Goal: Navigation & Orientation: Find specific page/section

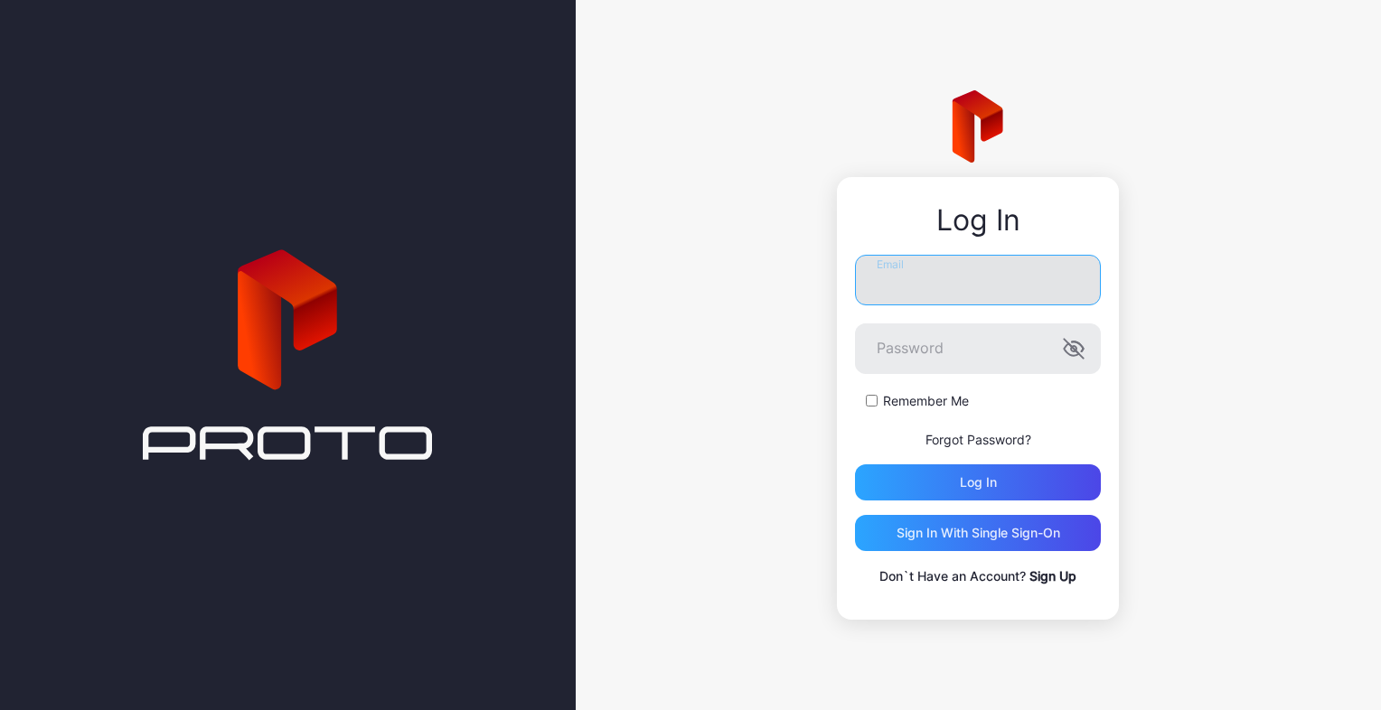
type input "**********"
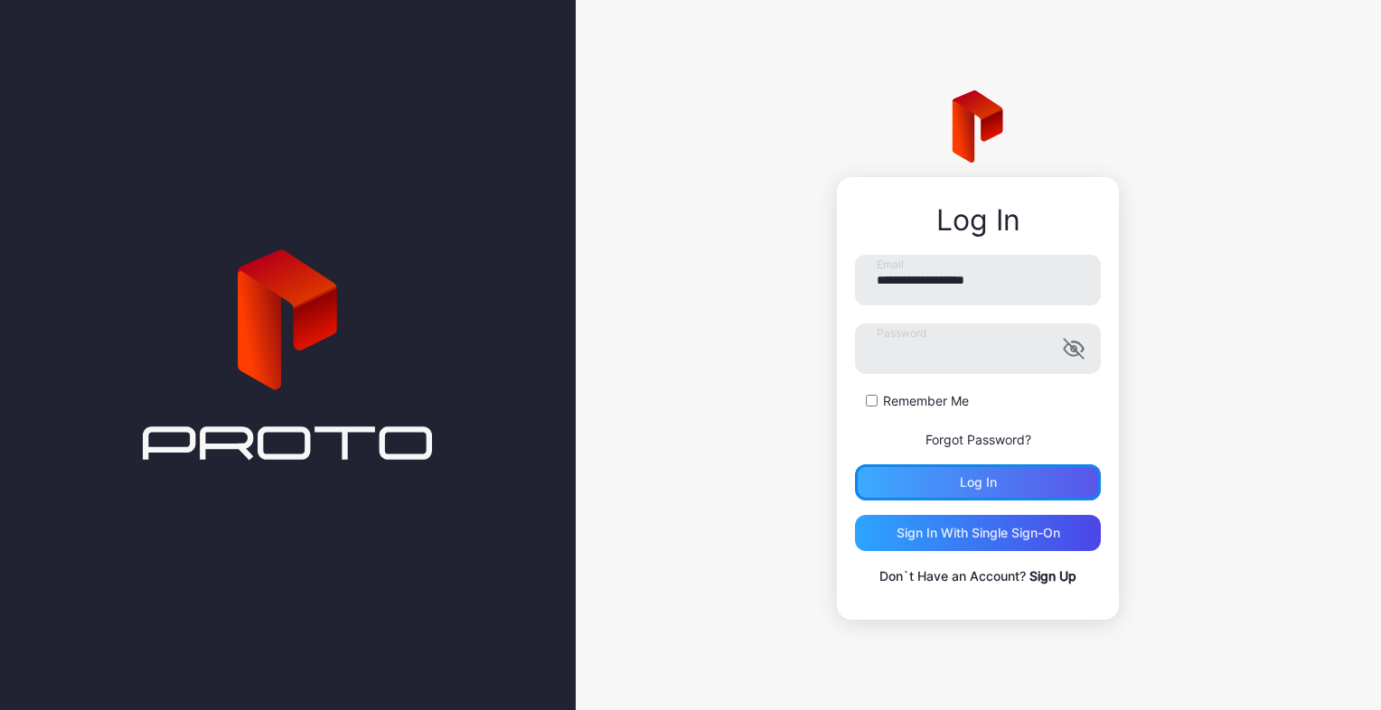
click at [958, 473] on div "Log in" at bounding box center [978, 483] width 246 height 36
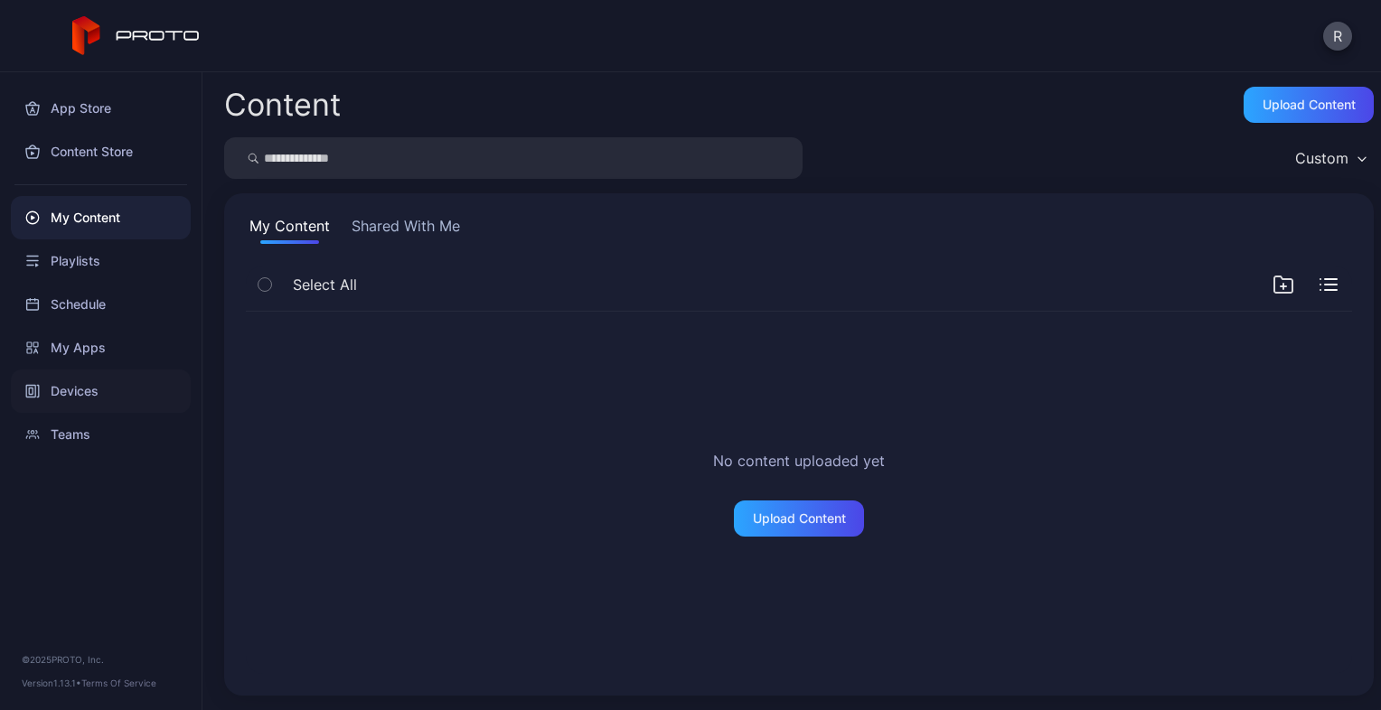
click at [97, 383] on div "Devices" at bounding box center [101, 391] width 180 height 43
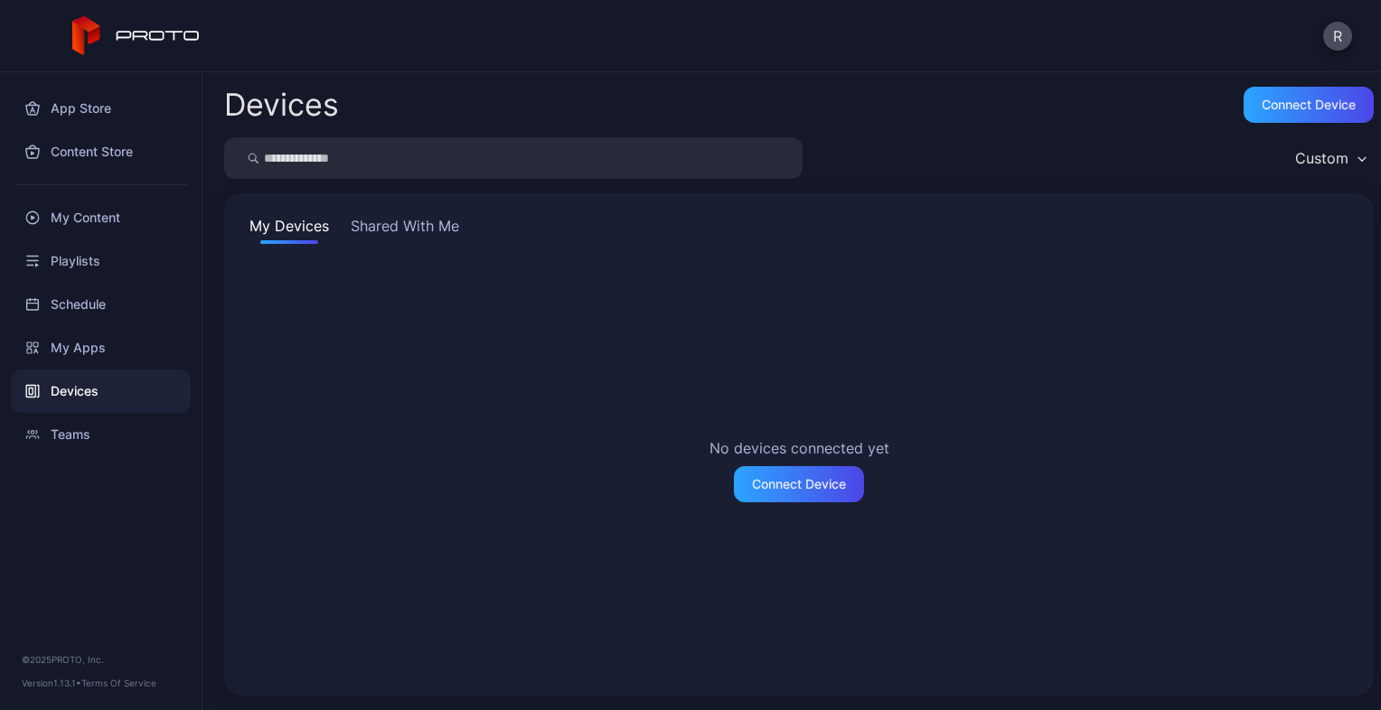
click at [401, 226] on button "Shared With Me" at bounding box center [405, 229] width 116 height 29
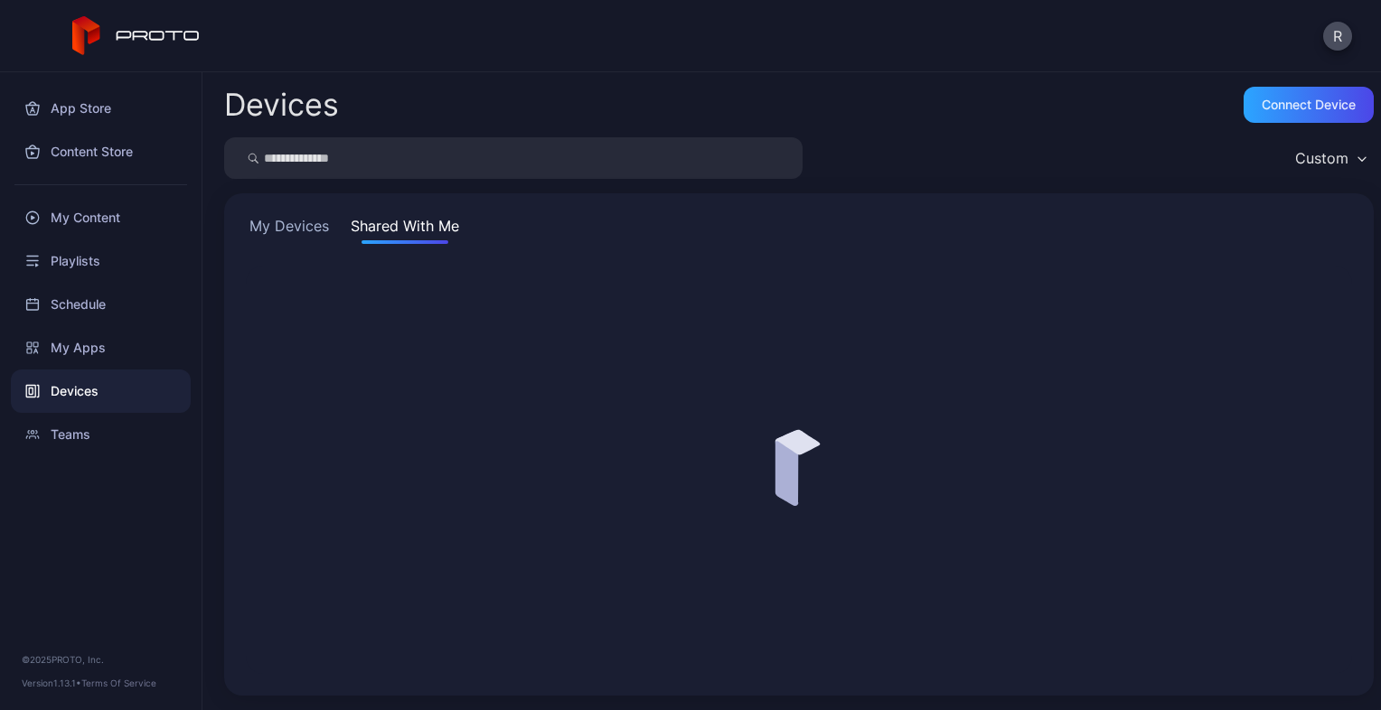
click at [296, 225] on button "My Devices" at bounding box center [289, 229] width 87 height 29
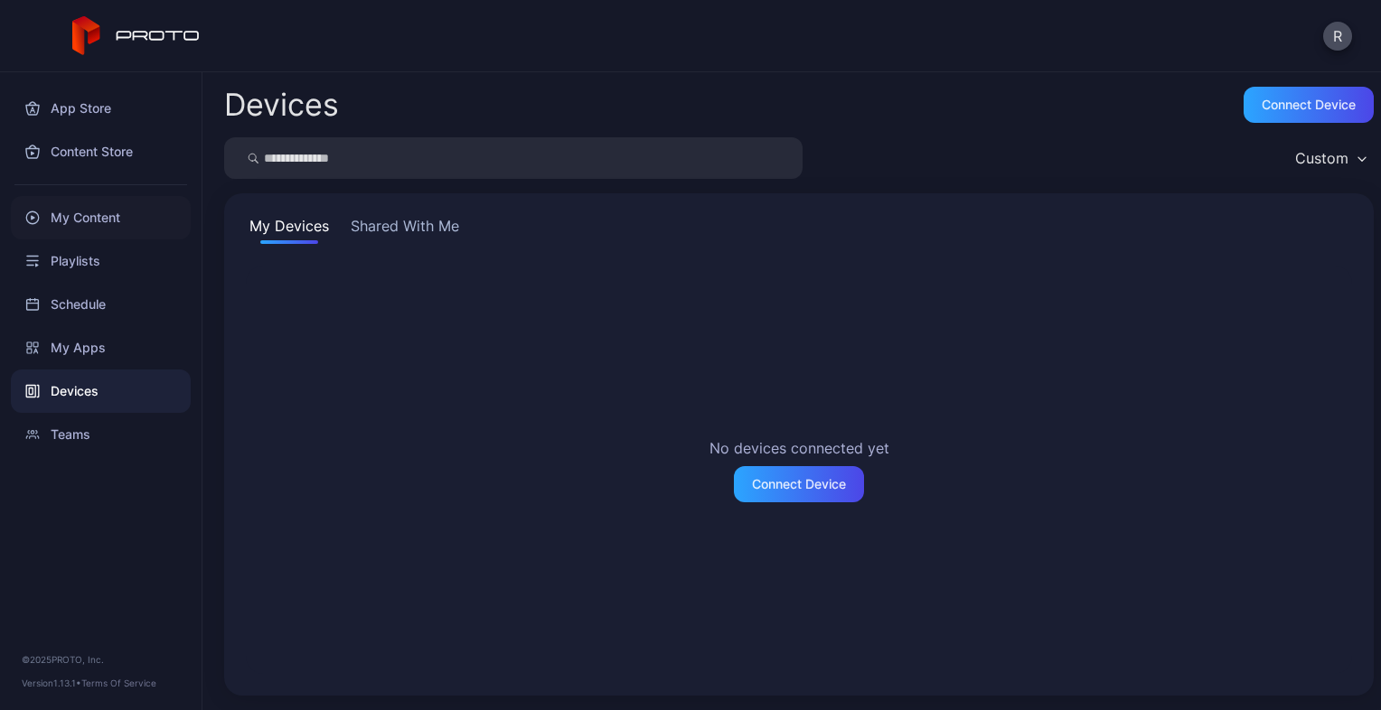
click at [67, 229] on div "My Content" at bounding box center [101, 217] width 180 height 43
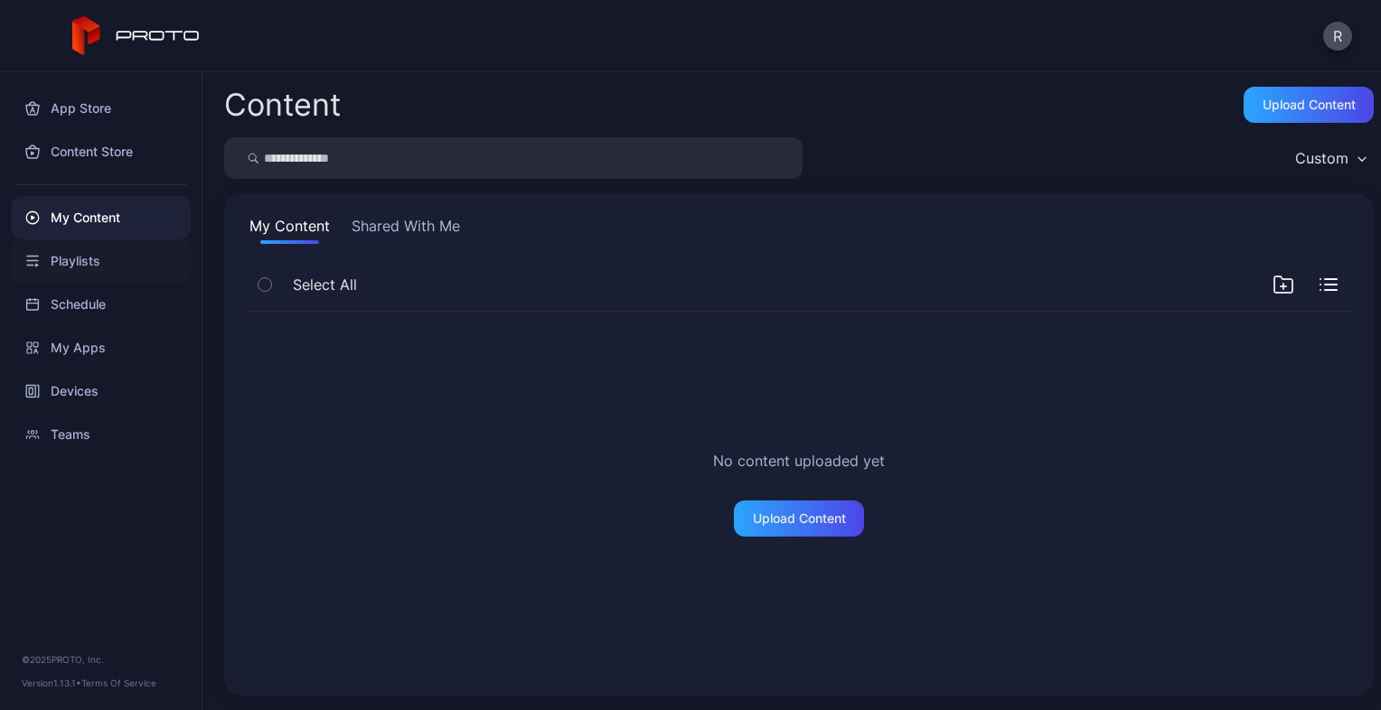
click at [47, 267] on div "Playlists" at bounding box center [101, 261] width 180 height 43
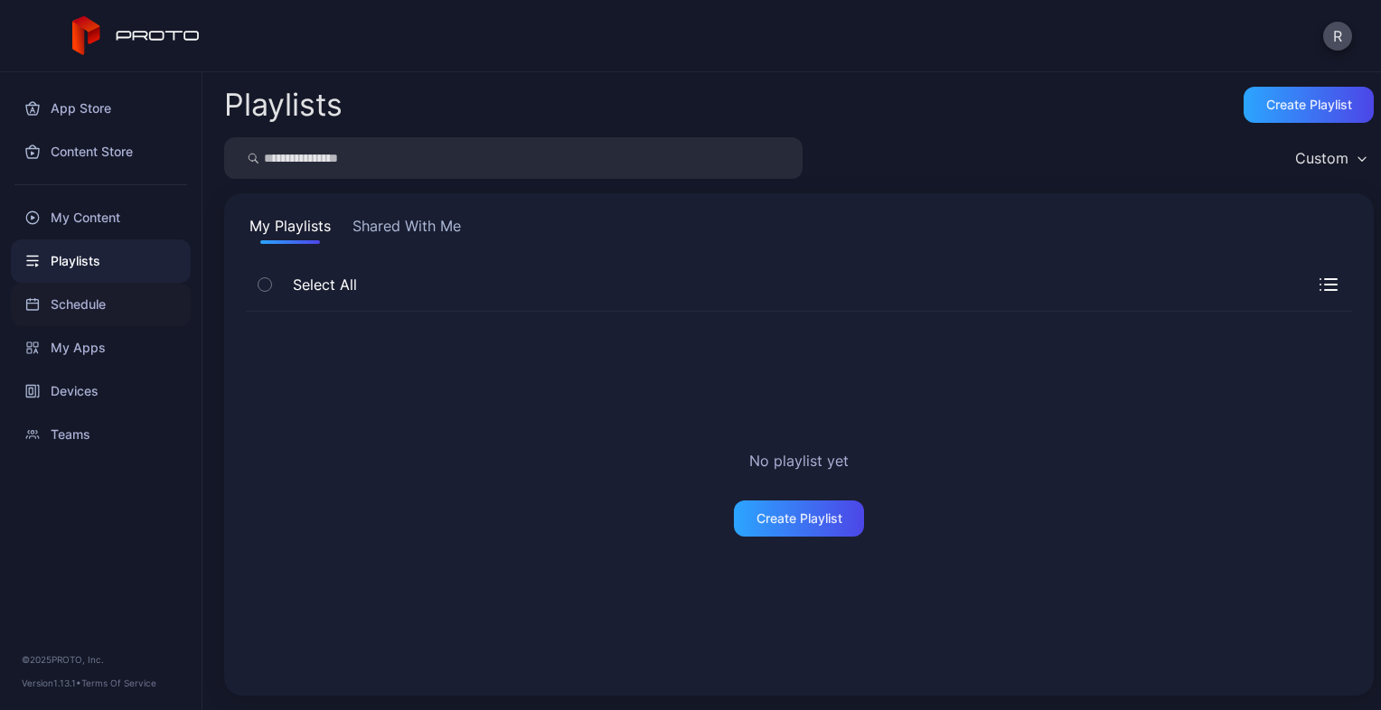
click at [70, 302] on div "Schedule" at bounding box center [101, 304] width 180 height 43
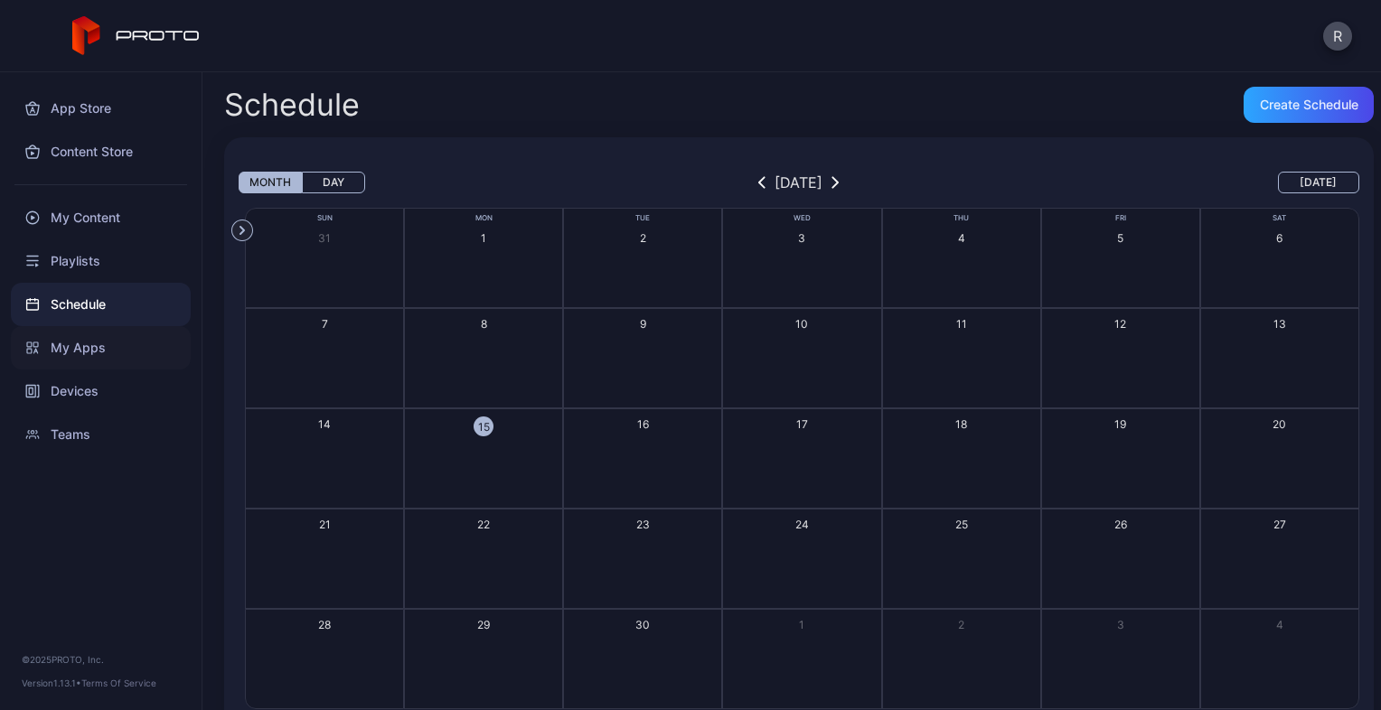
click at [89, 342] on div "My Apps" at bounding box center [101, 347] width 180 height 43
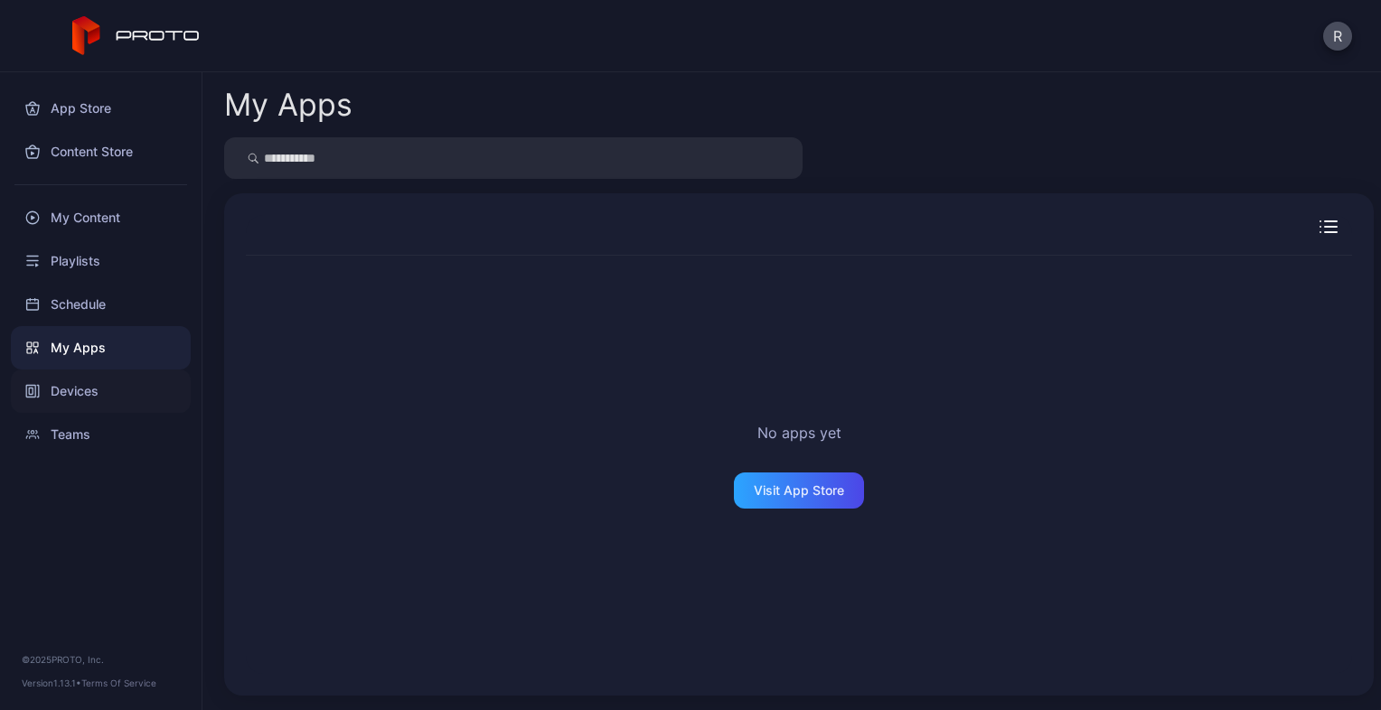
click at [81, 374] on div "Devices" at bounding box center [101, 391] width 180 height 43
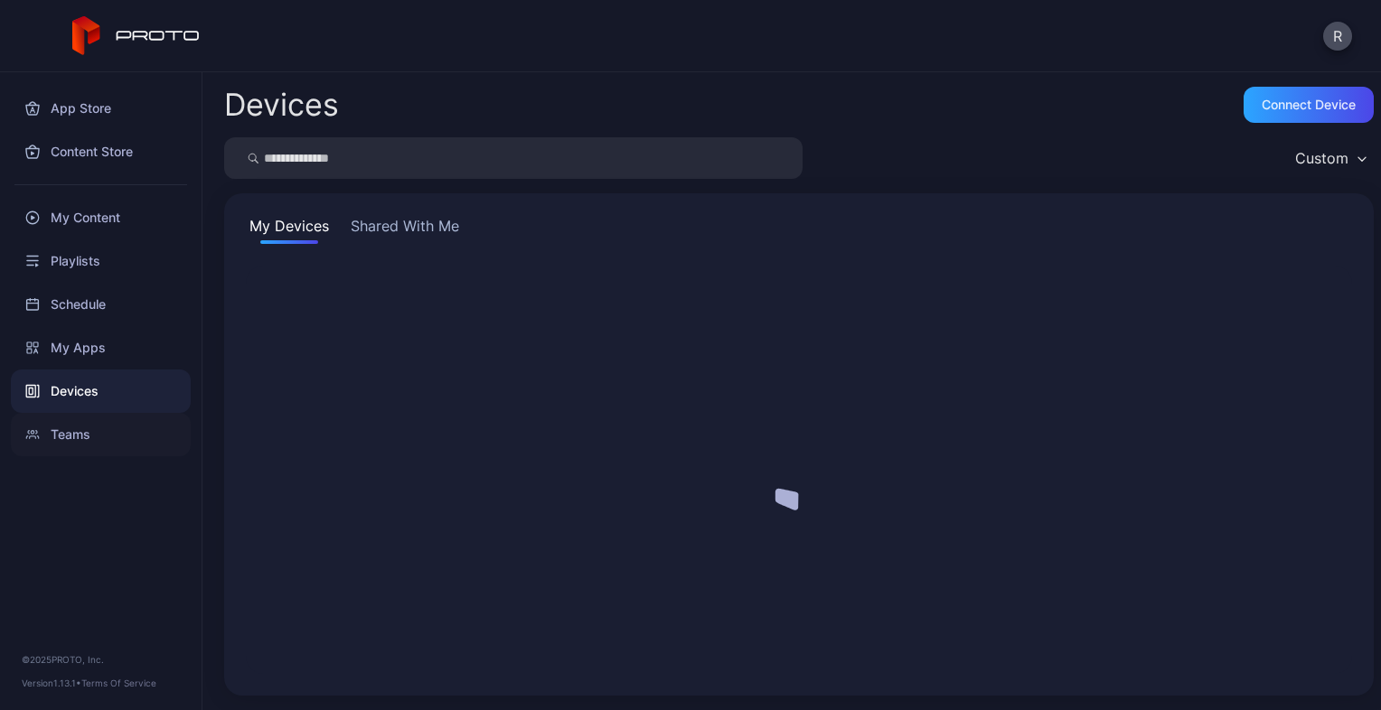
click at [75, 432] on div "Teams" at bounding box center [101, 434] width 180 height 43
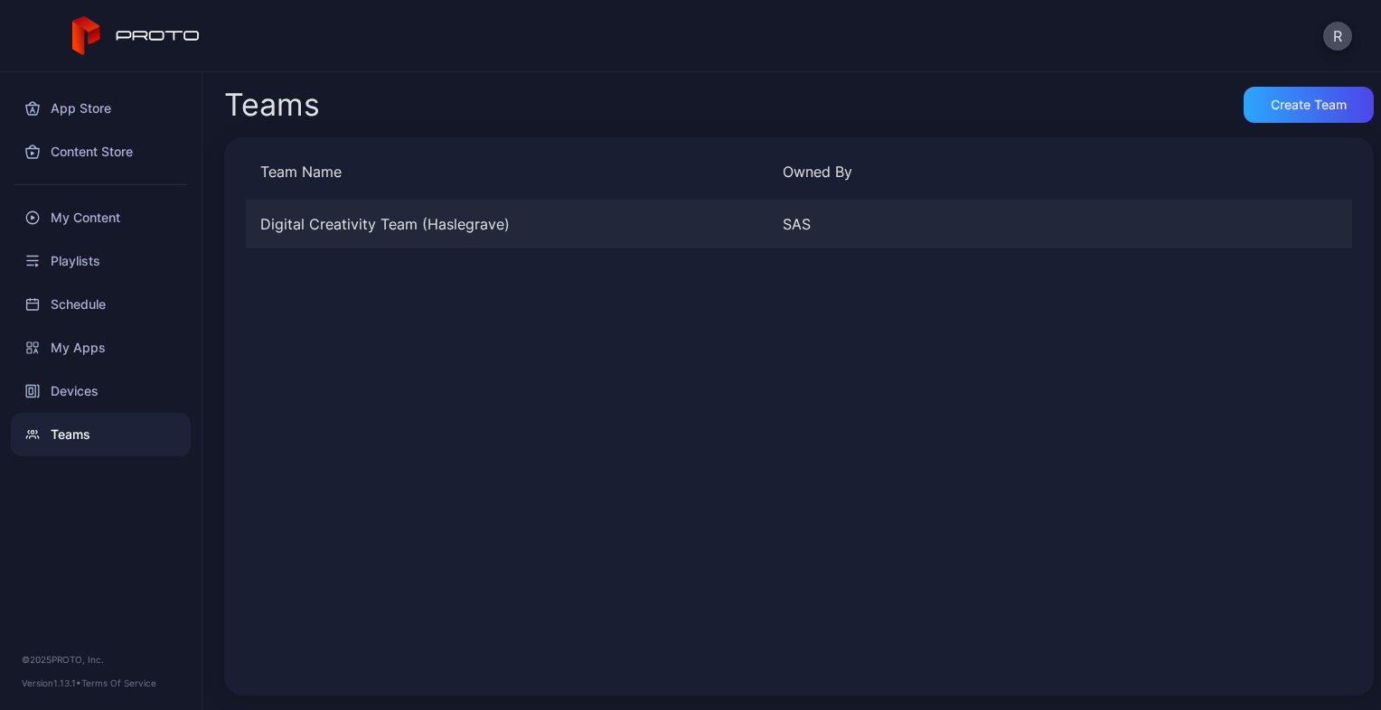
click at [386, 225] on div "Digital Creativity Team (Haslegrave)" at bounding box center [507, 224] width 522 height 22
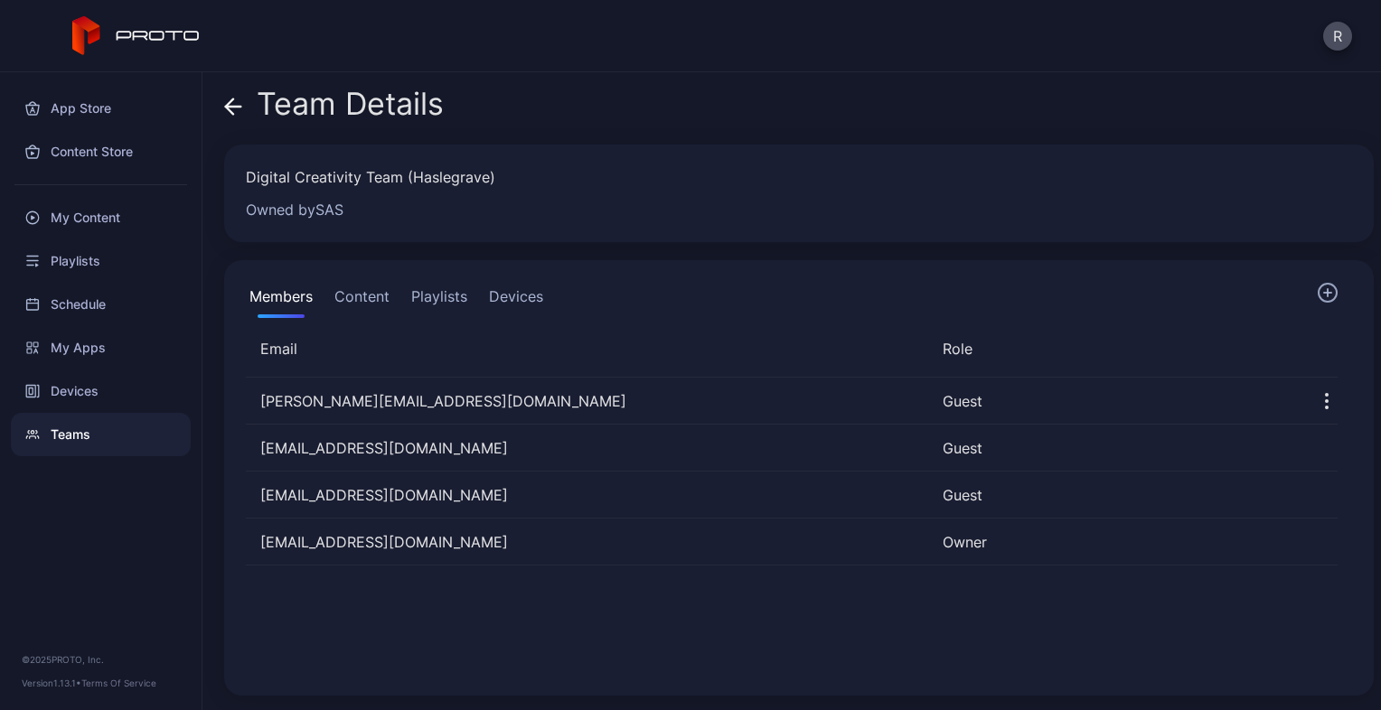
click at [347, 310] on button "Content" at bounding box center [362, 300] width 62 height 36
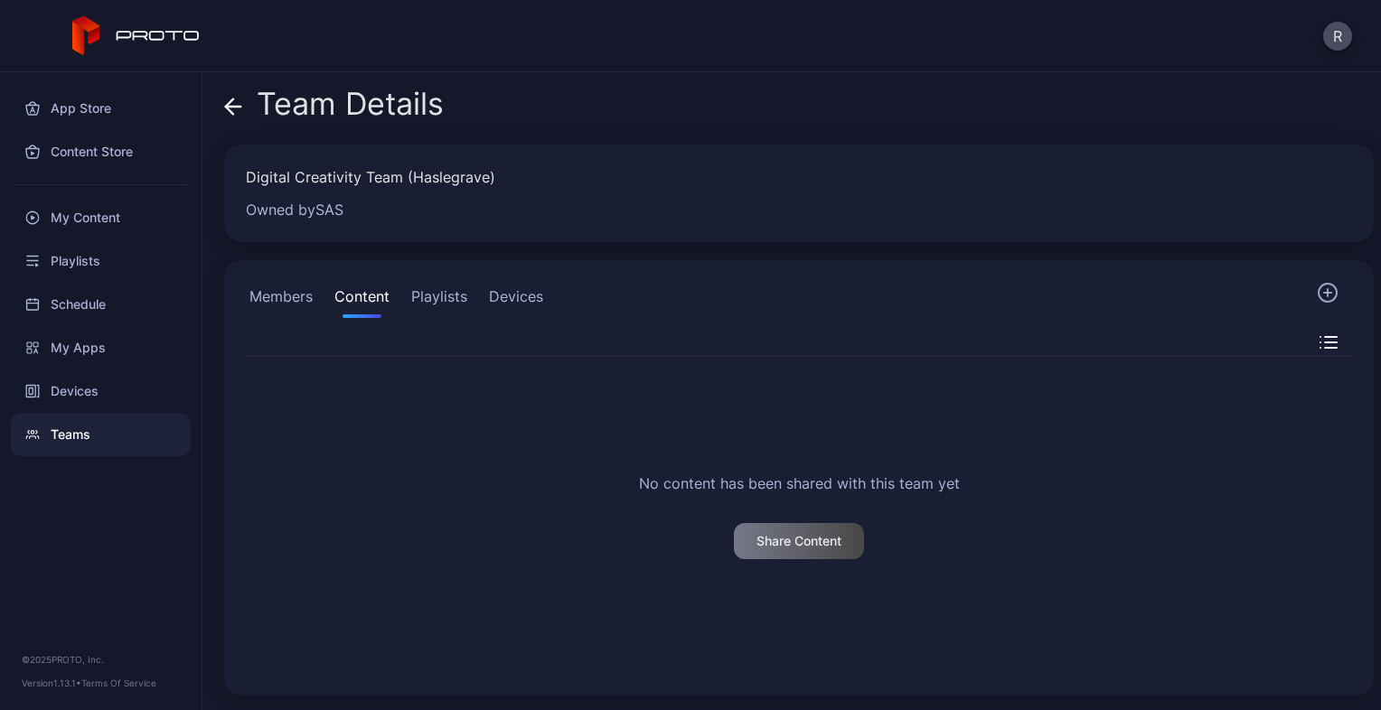
click at [437, 291] on button "Playlists" at bounding box center [439, 300] width 63 height 36
click at [275, 291] on button "Members" at bounding box center [281, 300] width 70 height 36
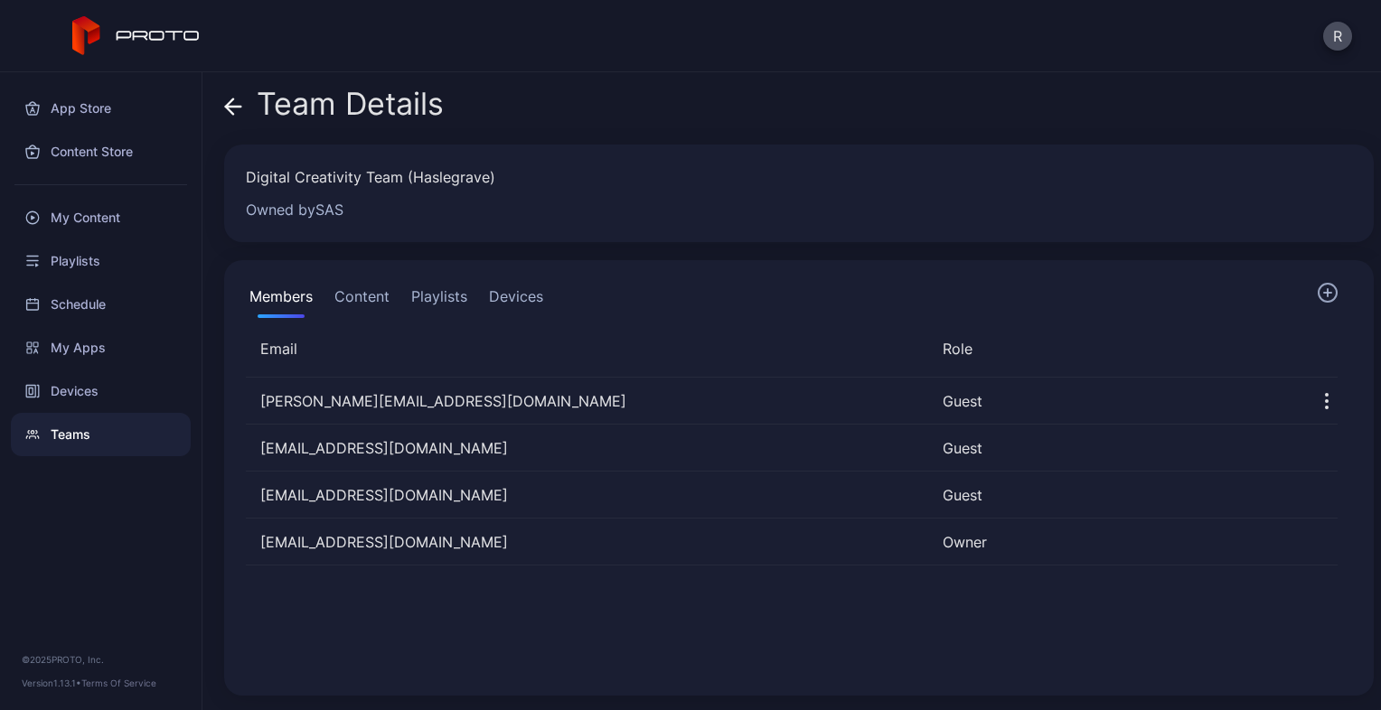
click at [362, 298] on button "Content" at bounding box center [362, 300] width 62 height 36
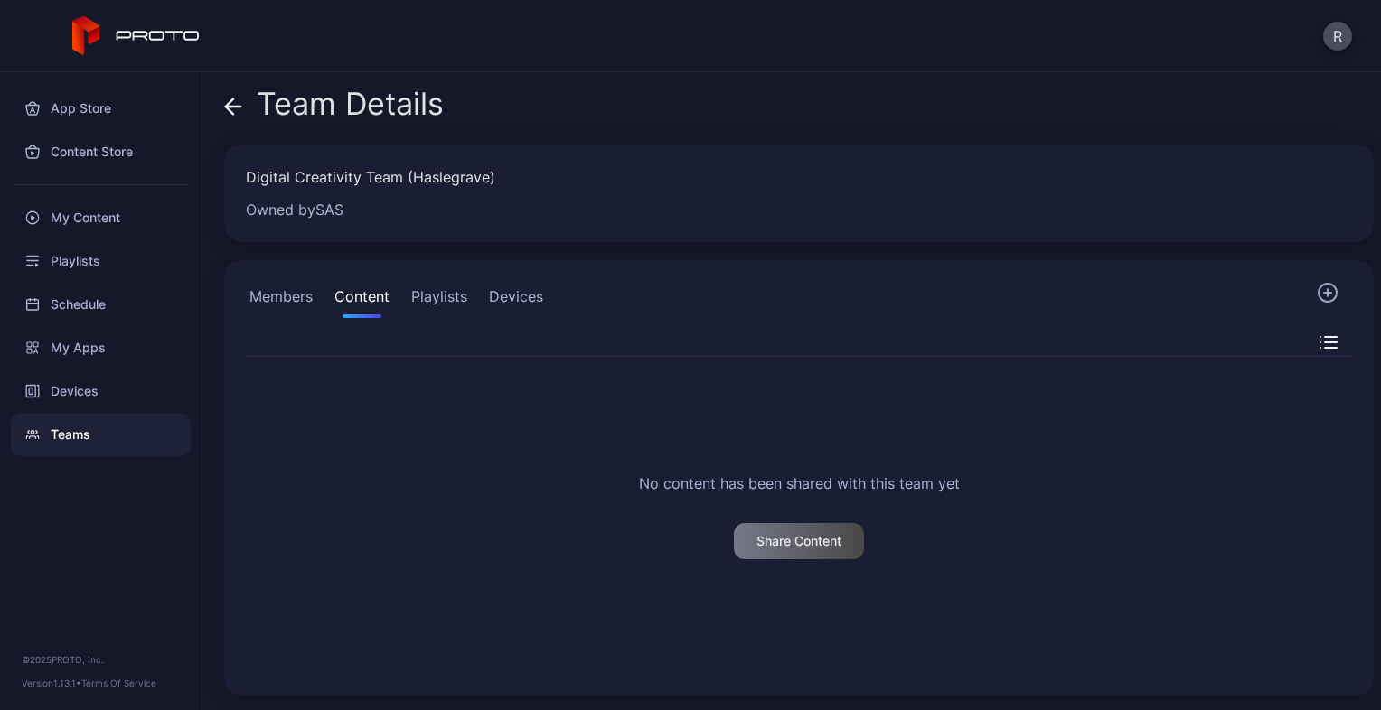
click at [450, 291] on button "Playlists" at bounding box center [439, 300] width 63 height 36
click at [504, 297] on button "Devices" at bounding box center [515, 300] width 61 height 36
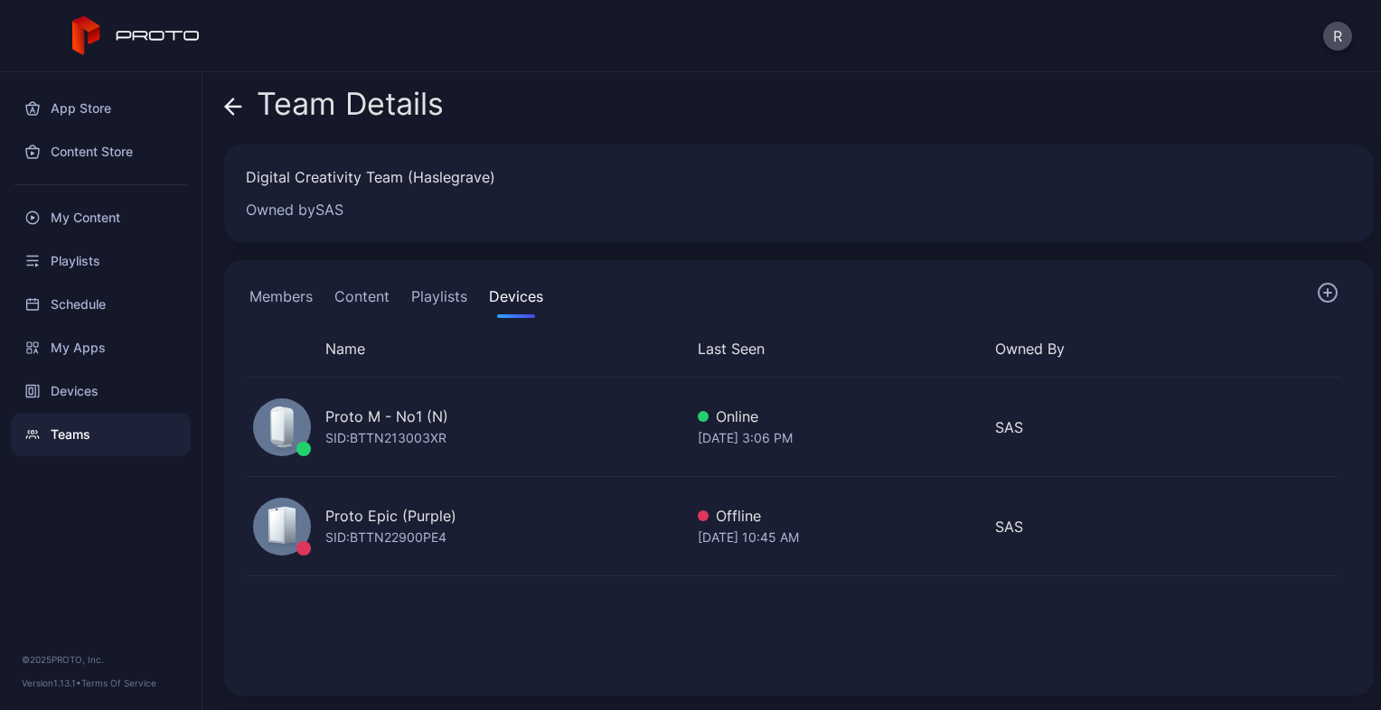
click at [387, 412] on div "Proto M - No1 (N)" at bounding box center [386, 417] width 123 height 22
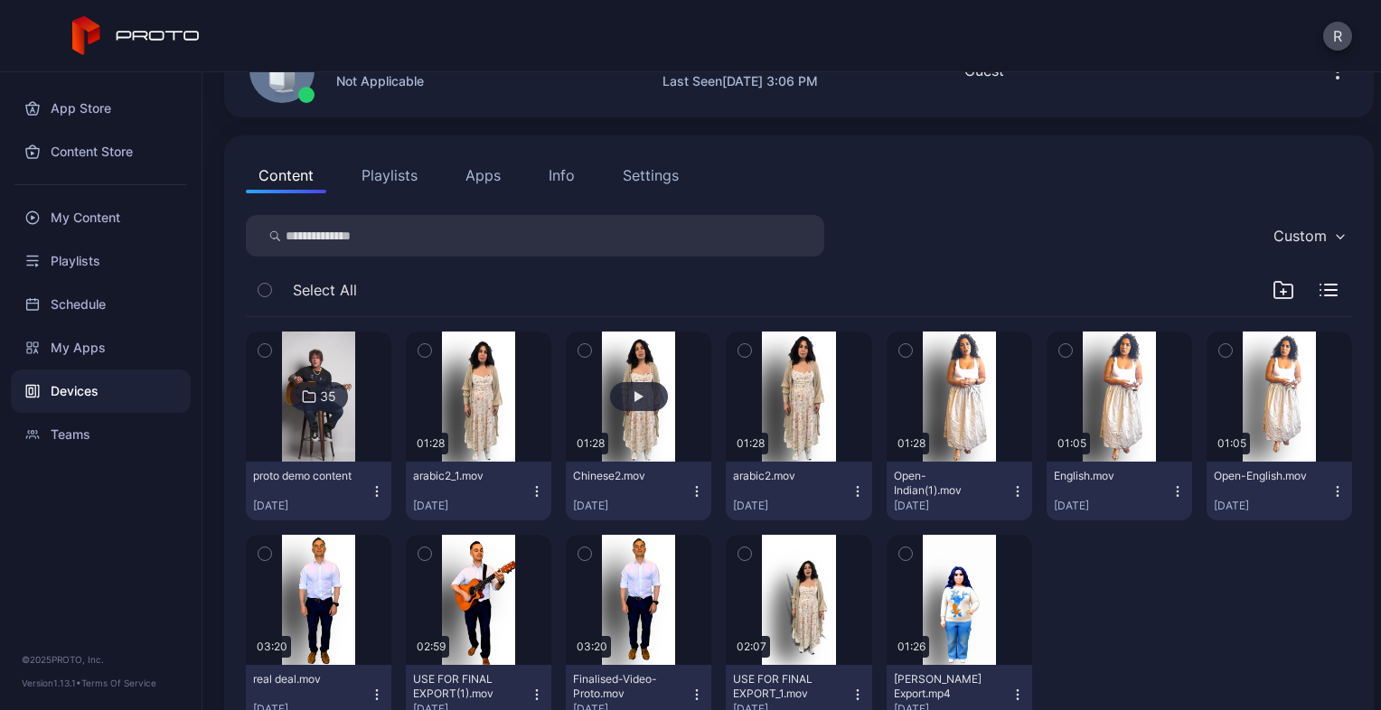
scroll to position [90, 0]
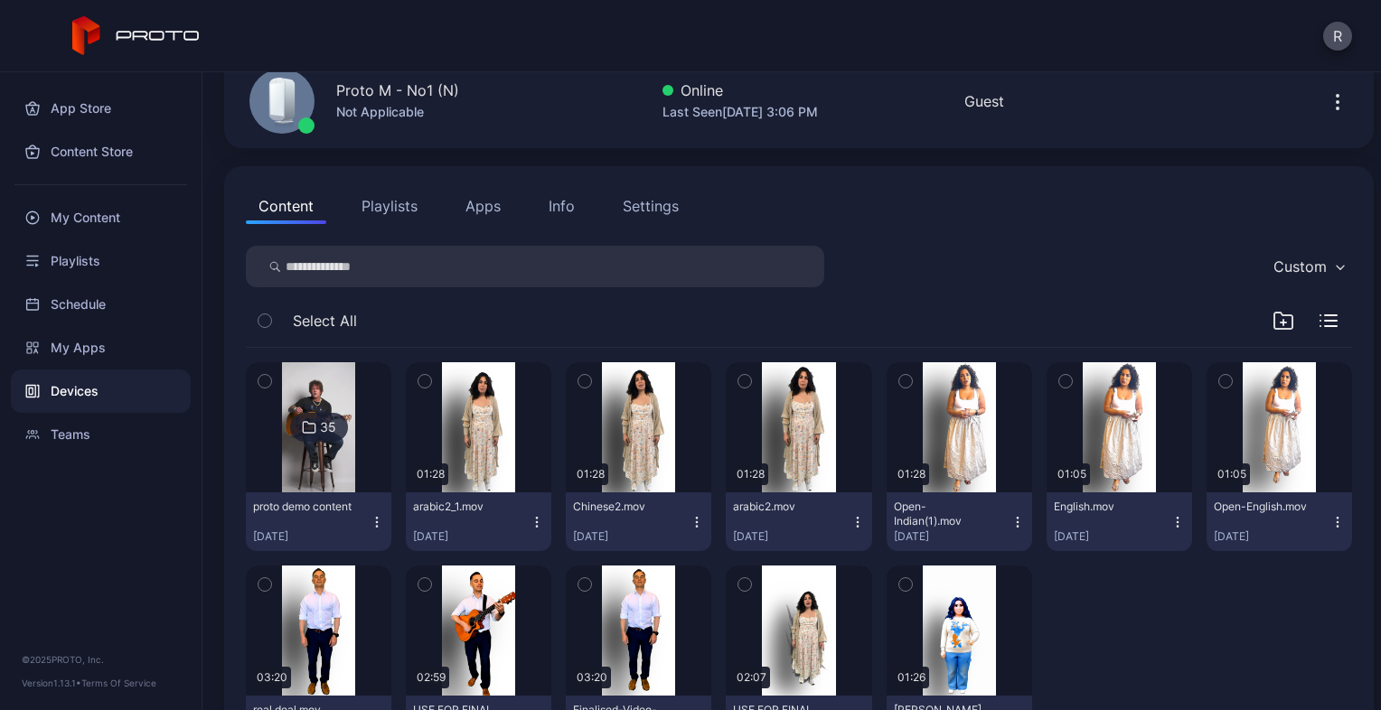
click at [1273, 316] on icon "button" at bounding box center [1284, 321] width 22 height 22
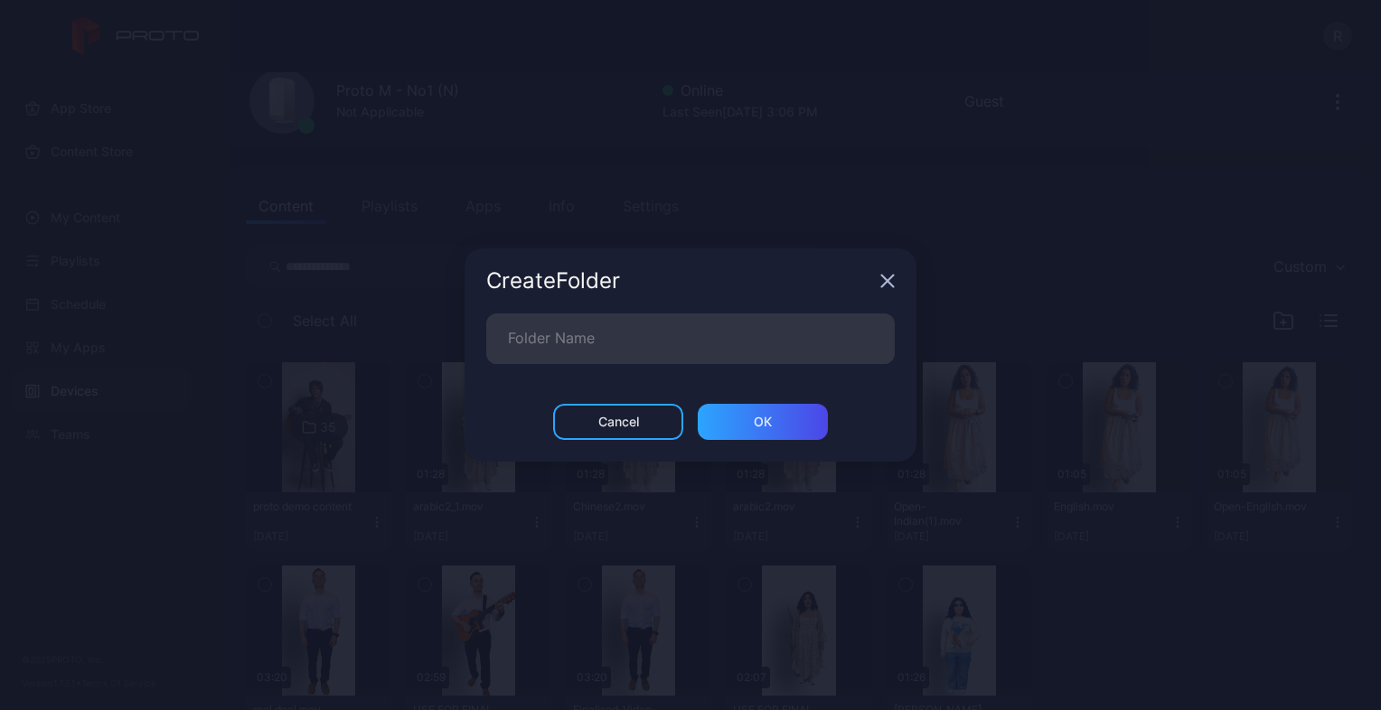
drag, startPoint x: 884, startPoint y: 281, endPoint x: 892, endPoint y: 313, distance: 32.7
click at [883, 280] on icon "button" at bounding box center [887, 281] width 14 height 14
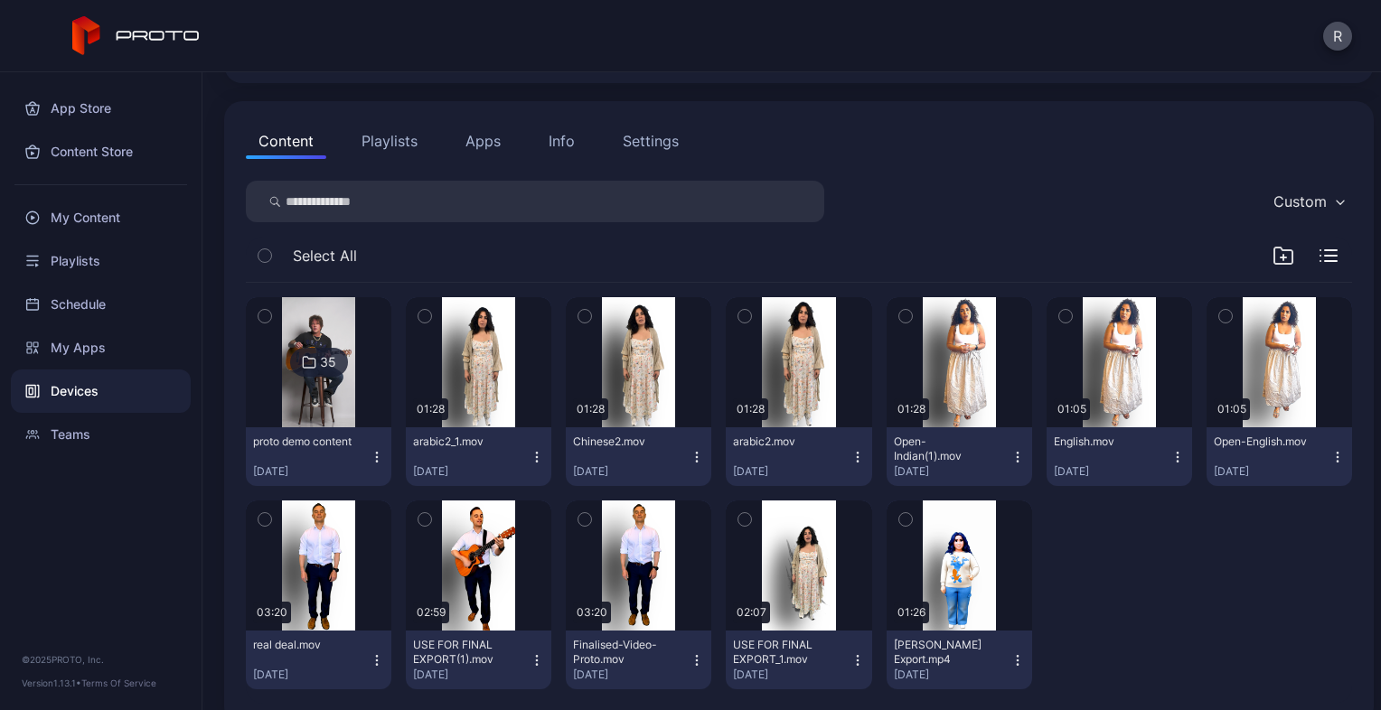
scroll to position [185, 0]
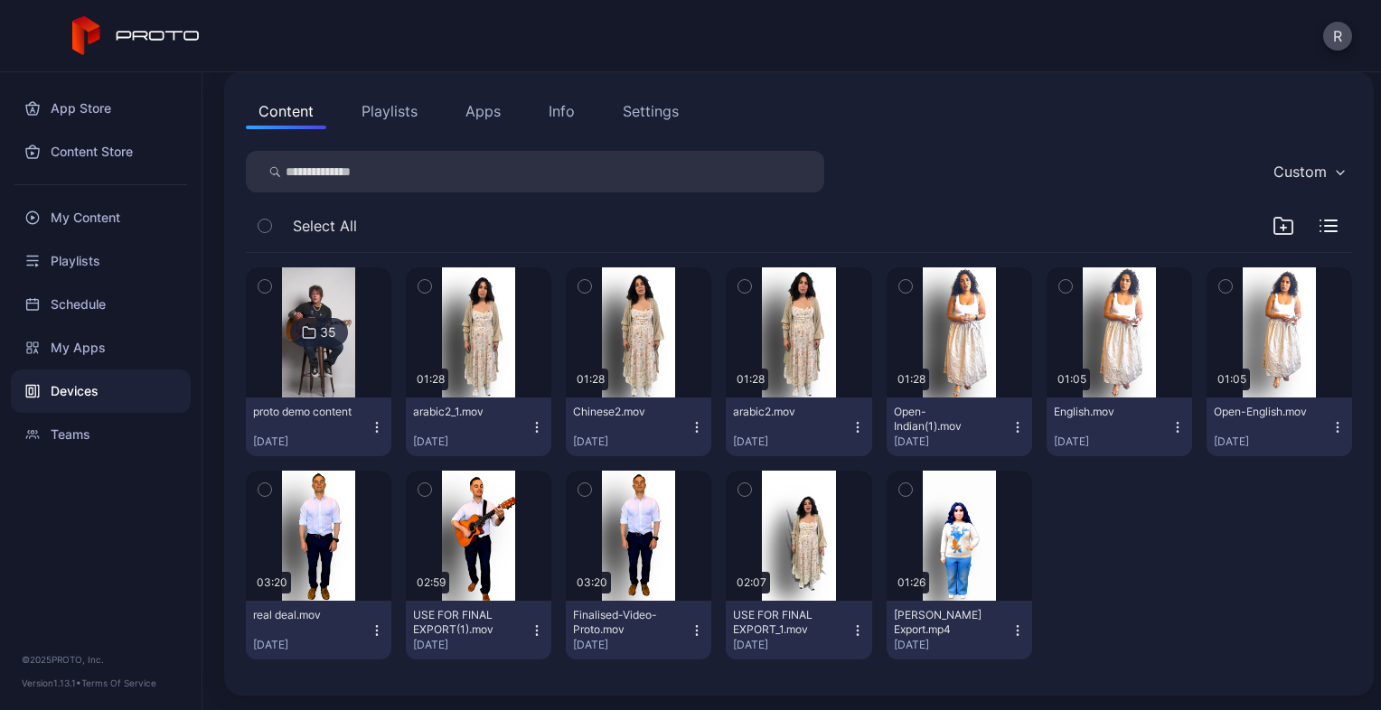
click at [1156, 586] on div at bounding box center [1120, 565] width 146 height 189
click at [1273, 221] on icon "button" at bounding box center [1284, 226] width 22 height 22
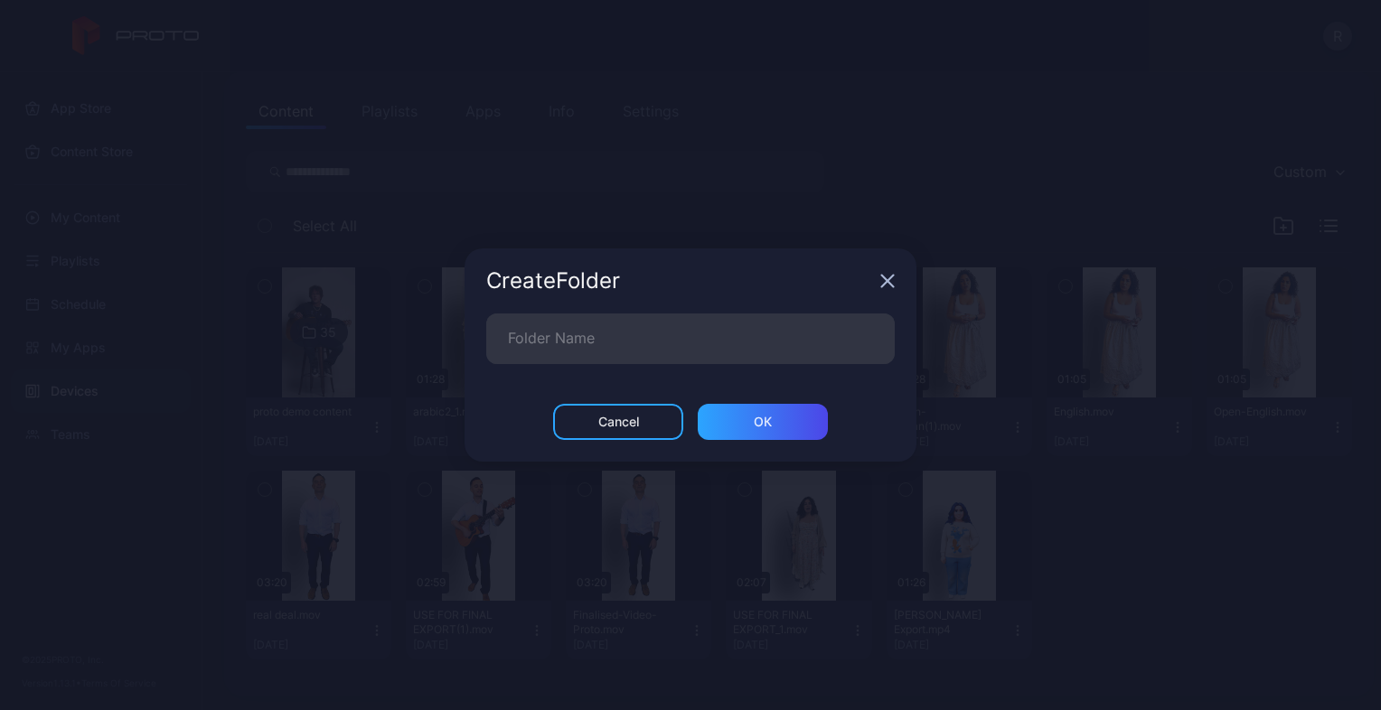
click at [875, 282] on div "Create Folder" at bounding box center [691, 281] width 452 height 65
click at [886, 279] on icon "button" at bounding box center [888, 282] width 12 height 12
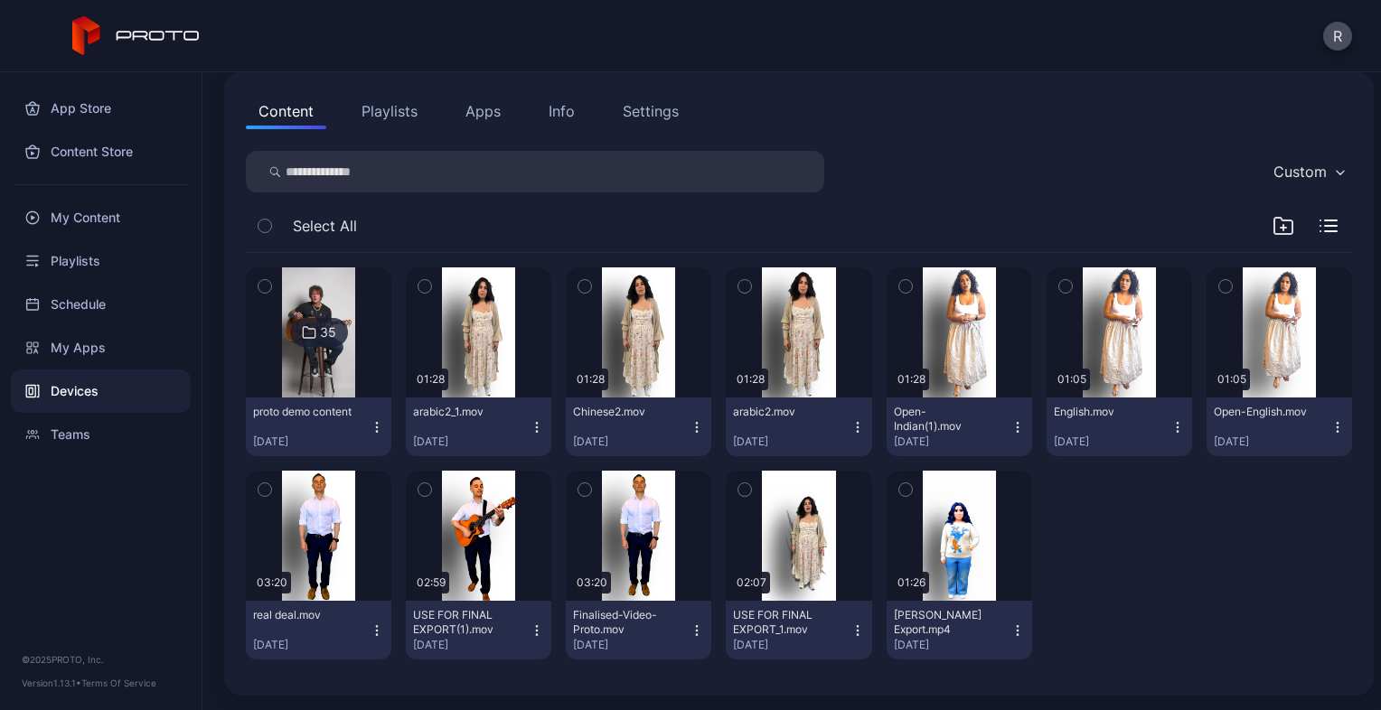
click at [1337, 173] on icon "button" at bounding box center [1340, 173] width 7 height 4
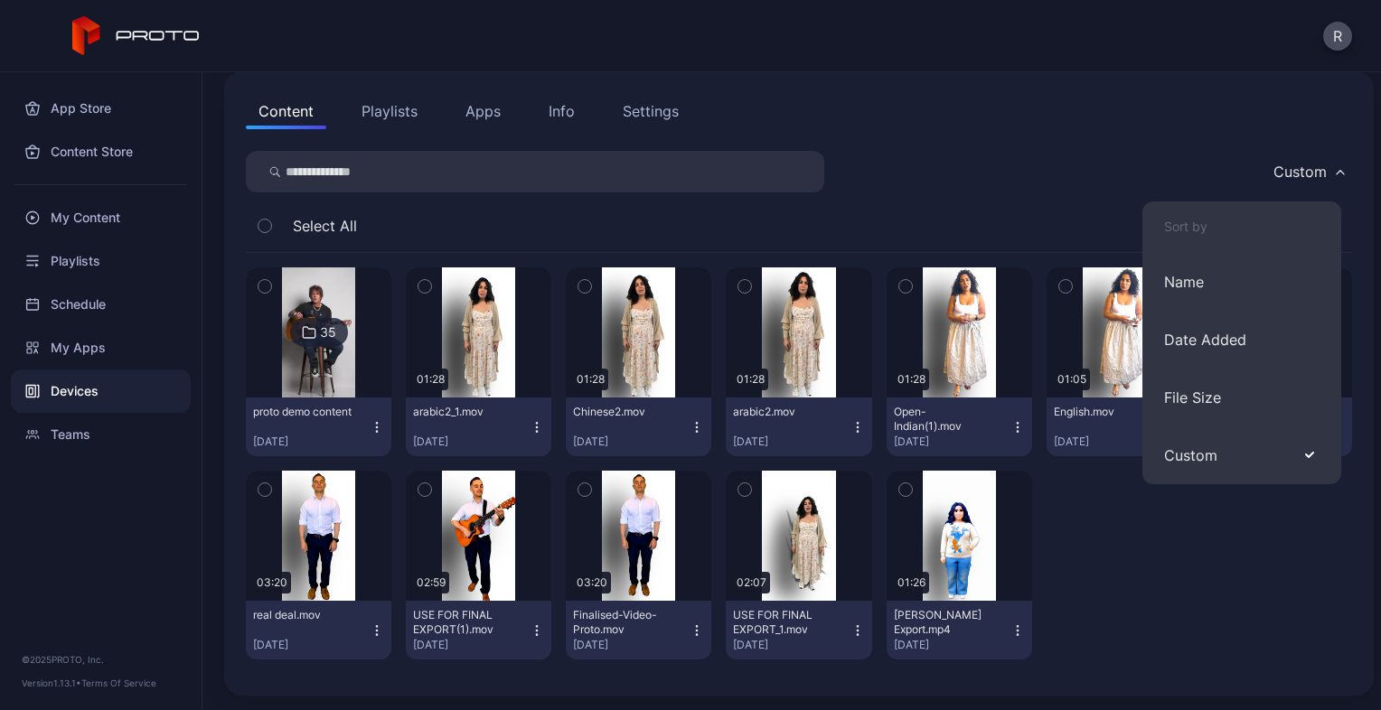
click at [1014, 181] on div "Custom" at bounding box center [799, 172] width 1106 height 42
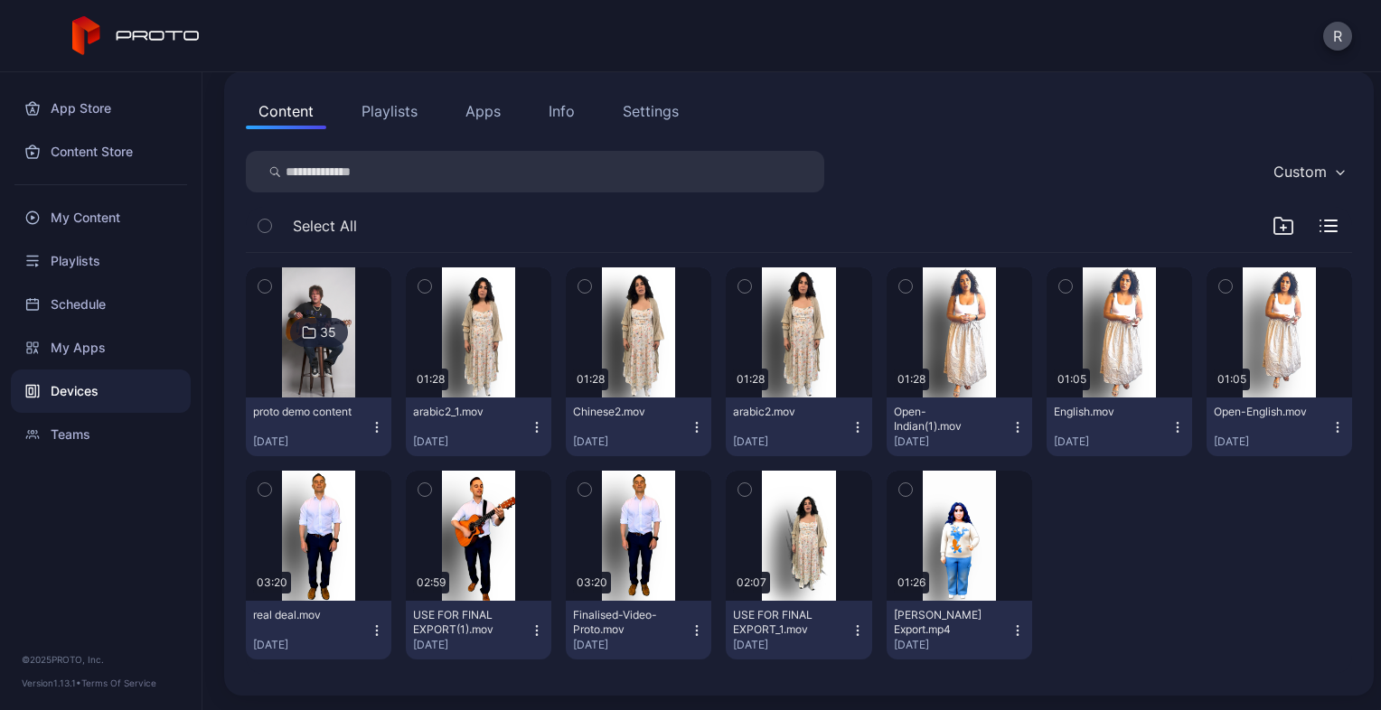
click at [1132, 566] on div at bounding box center [1120, 565] width 146 height 189
click at [1202, 577] on div "35 proto demo content [DATE] 01:28 arabic2_1.mov [DATE] 01:28 [DEMOGRAPHIC_DATA…" at bounding box center [799, 463] width 1106 height 421
click at [334, 165] on input "search" at bounding box center [535, 172] width 578 height 42
click at [372, 113] on button "Playlists" at bounding box center [389, 111] width 81 height 36
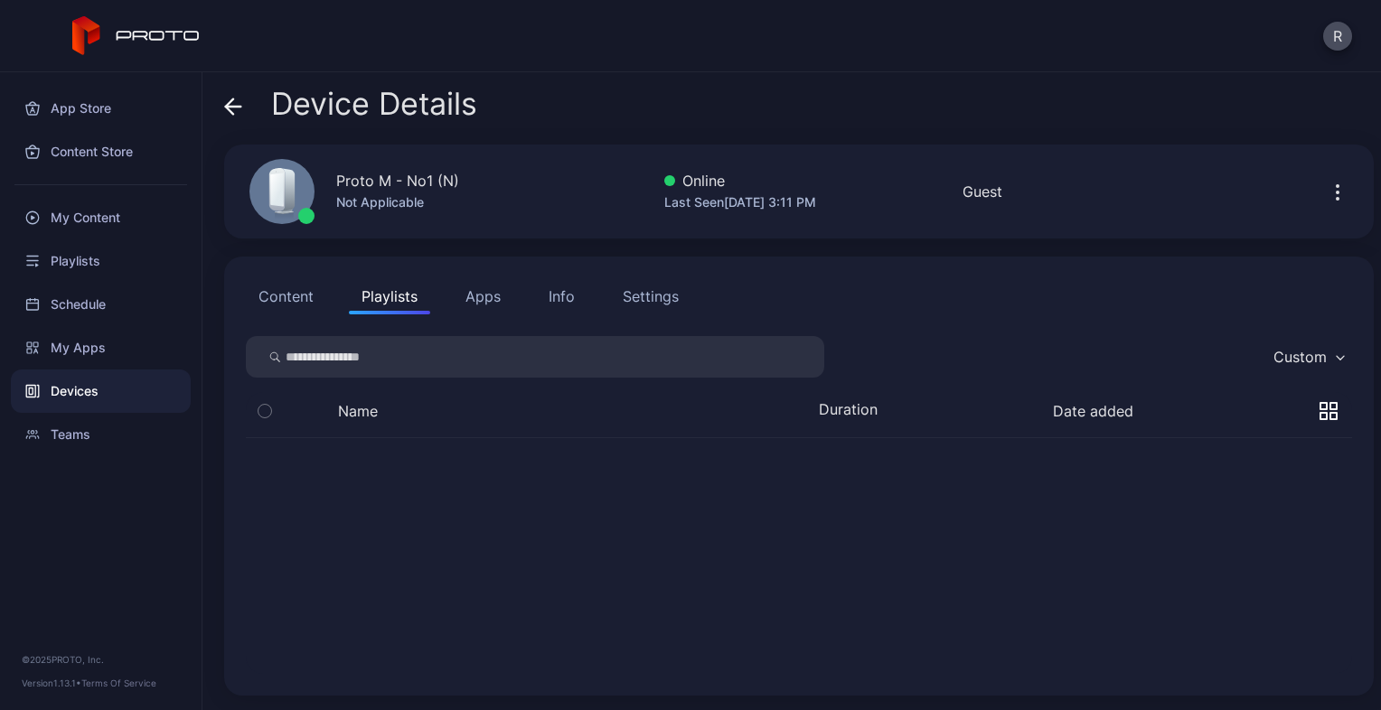
scroll to position [0, 0]
click at [282, 300] on button "Content" at bounding box center [286, 296] width 80 height 36
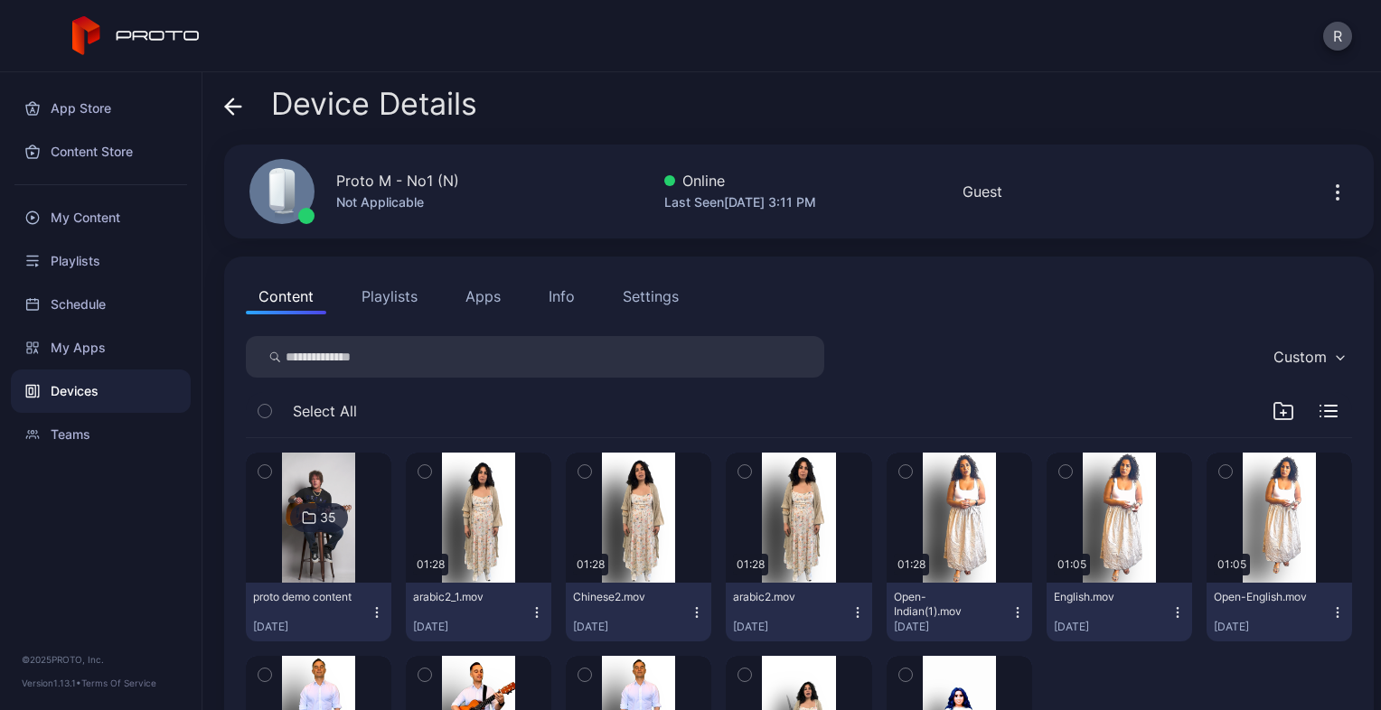
click at [1327, 192] on icon "button" at bounding box center [1338, 193] width 22 height 22
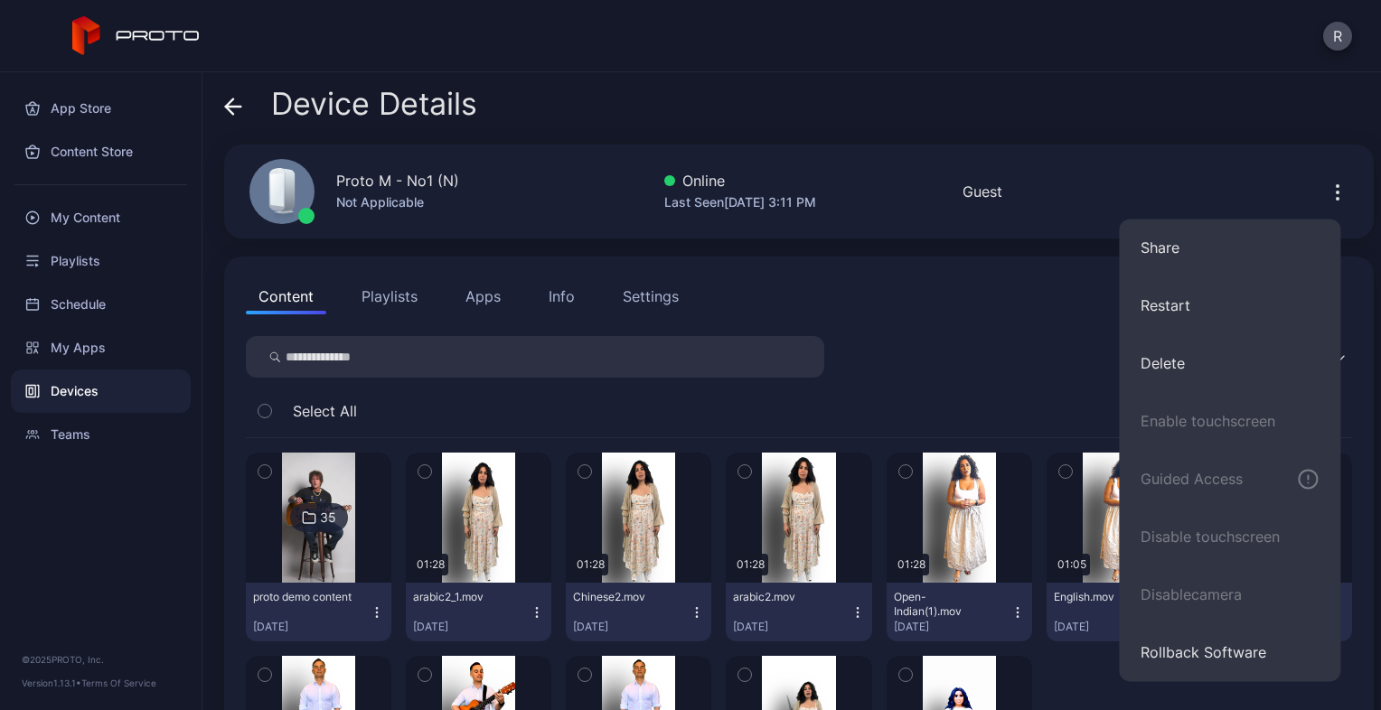
click at [1018, 390] on div "Custom Select All 35 proto demo content [DATE] 01:28 arabic2_1.mov [DATE] 01:28…" at bounding box center [799, 597] width 1106 height 523
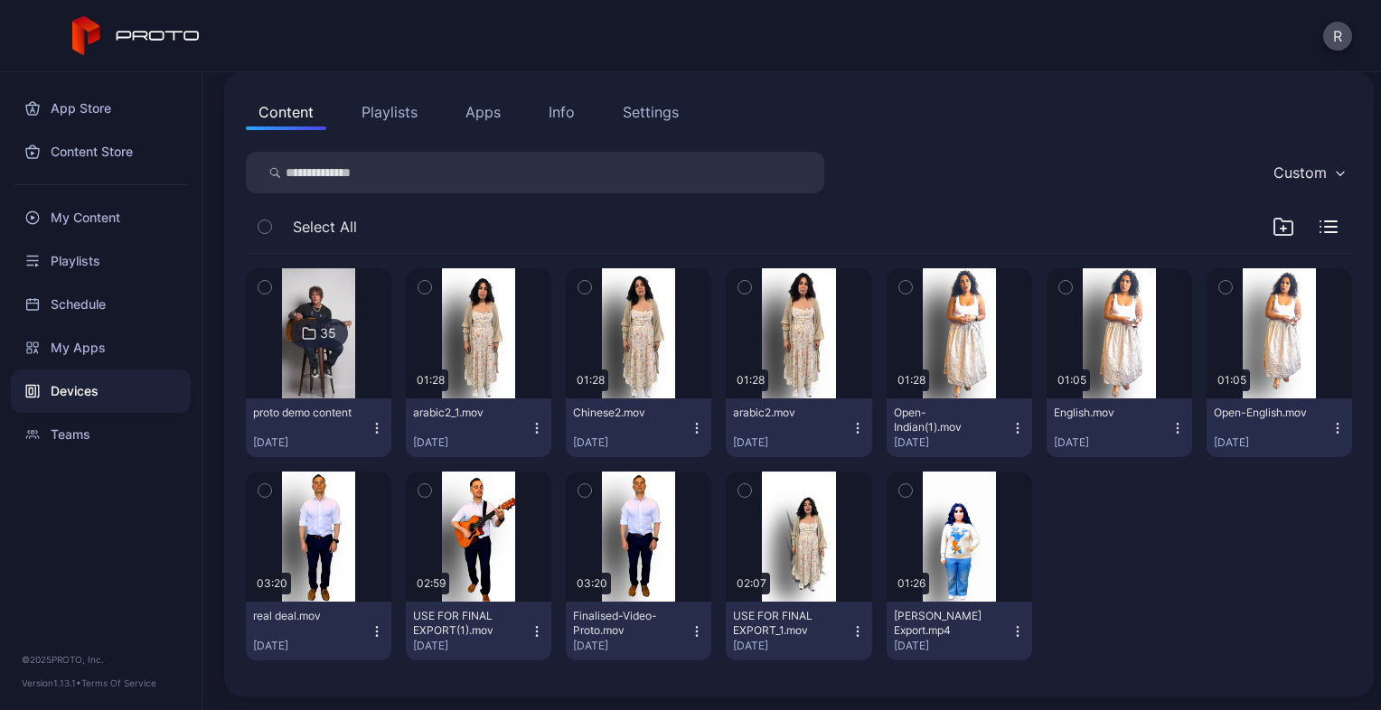
scroll to position [185, 0]
